Goal: Book appointment/travel/reservation

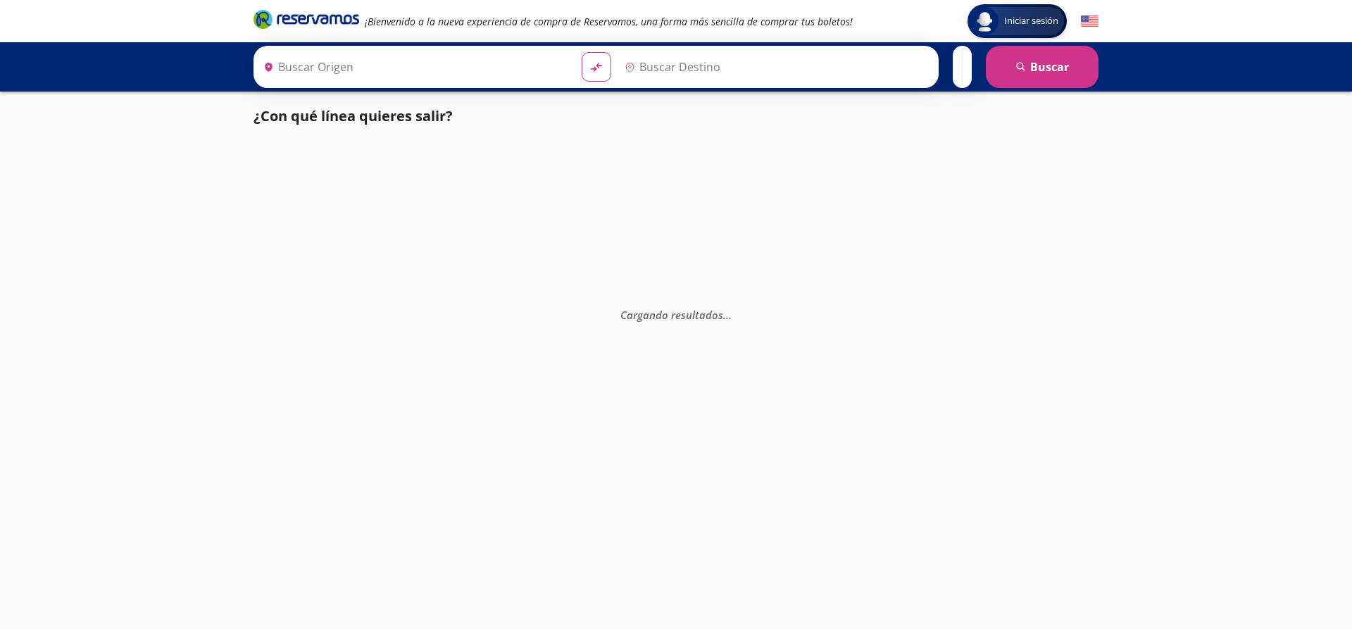
type input "[GEOGRAPHIC_DATA], [GEOGRAPHIC_DATA]"
type input "[GEOGRAPHIC_DATA][PERSON_NAME], [GEOGRAPHIC_DATA][PERSON_NAME]"
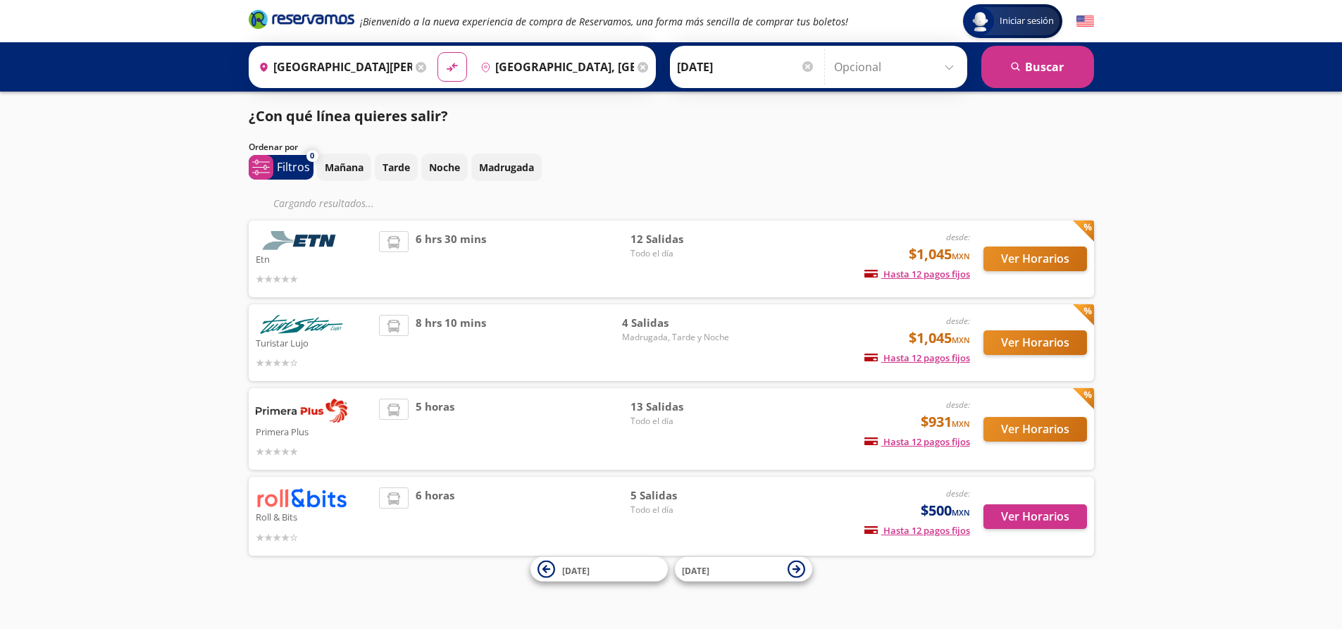
click at [1087, 16] on img at bounding box center [1085, 22] width 18 height 18
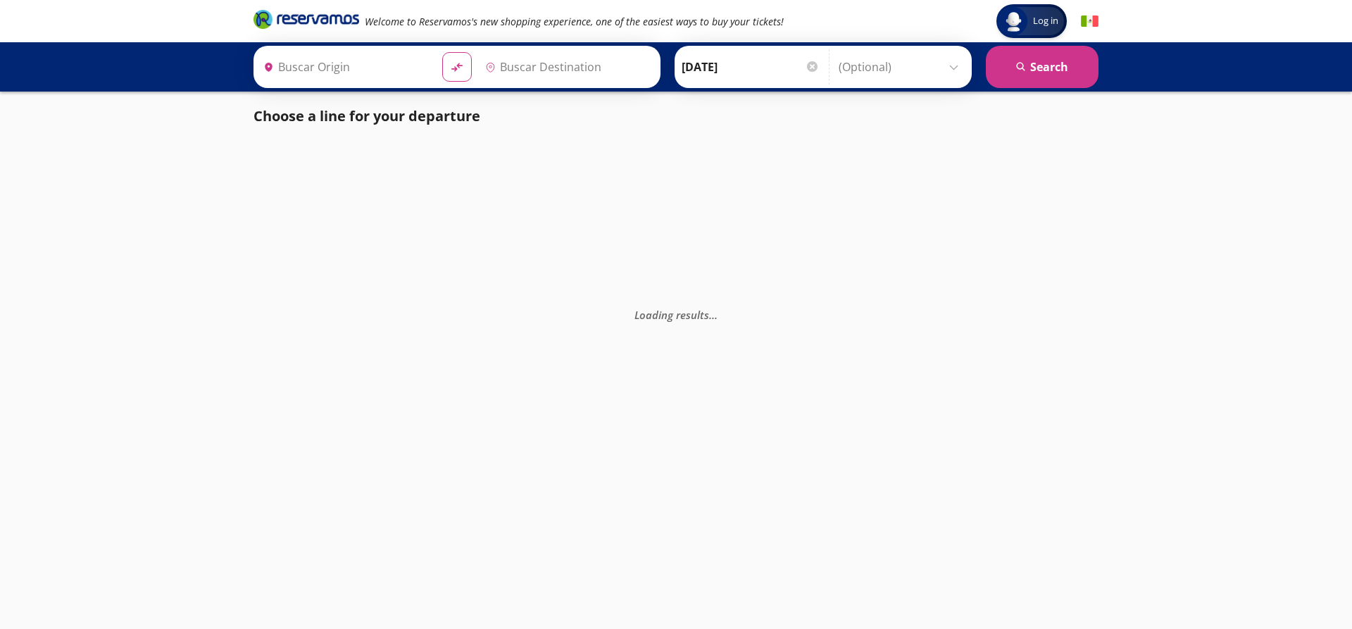
type input "[GEOGRAPHIC_DATA][PERSON_NAME], [GEOGRAPHIC_DATA][PERSON_NAME]"
type input "[GEOGRAPHIC_DATA], [GEOGRAPHIC_DATA]"
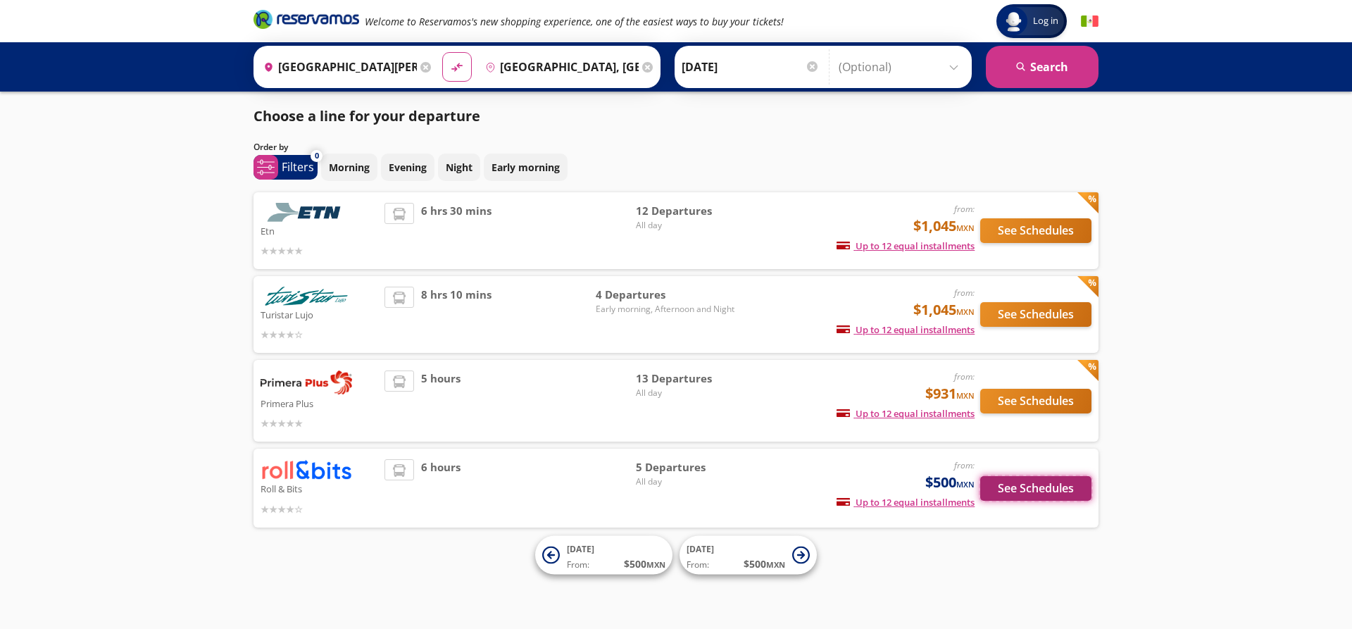
click at [1041, 494] on button "See Schedules" at bounding box center [1036, 488] width 111 height 25
click at [347, 166] on p "Morning" at bounding box center [349, 167] width 41 height 15
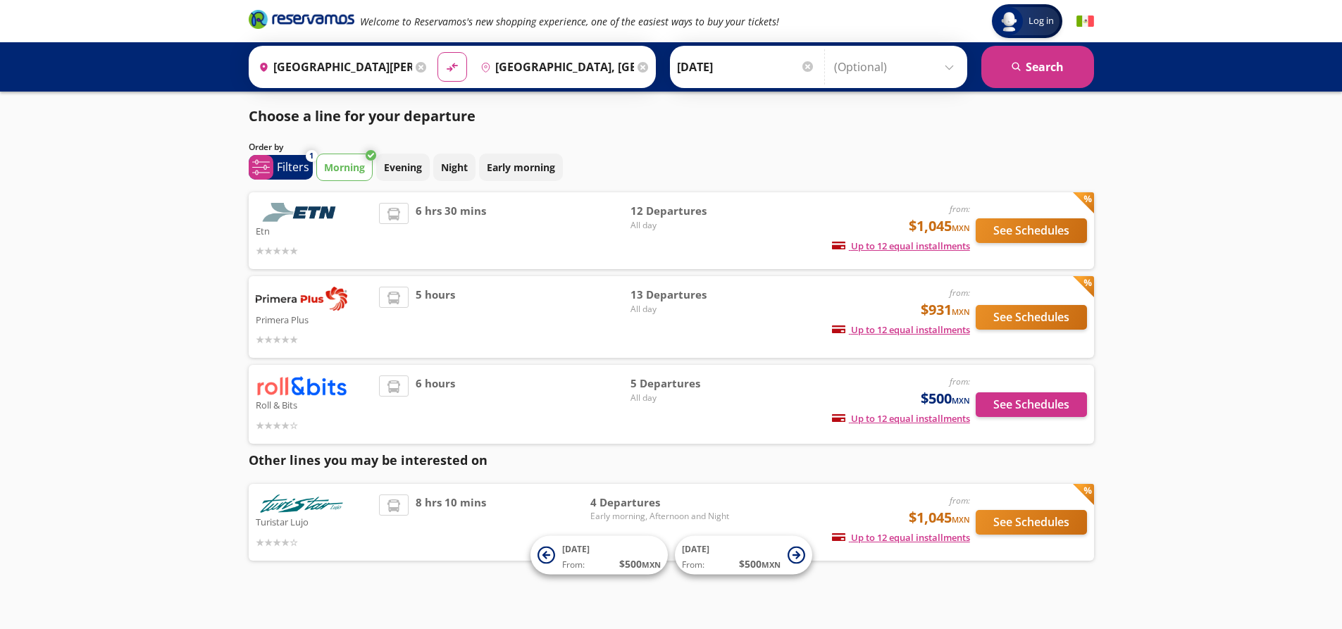
scroll to position [12, 0]
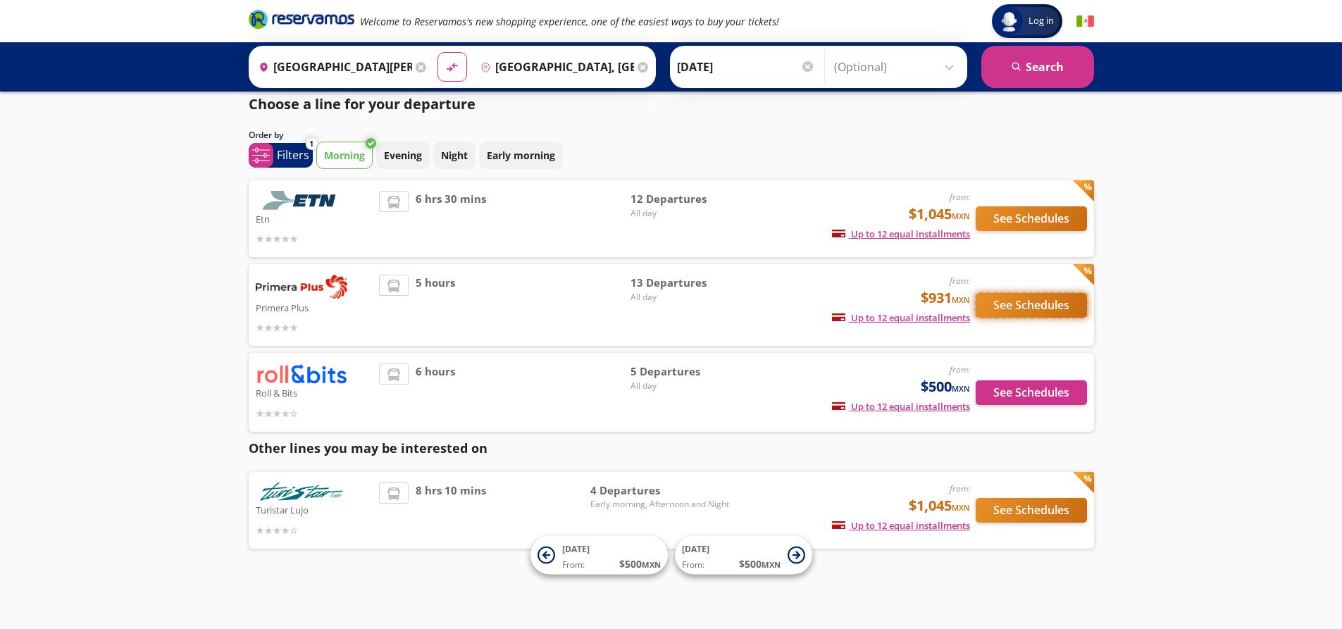
click at [1020, 298] on button "See Schedules" at bounding box center [1031, 305] width 111 height 25
